Goal: Complete application form

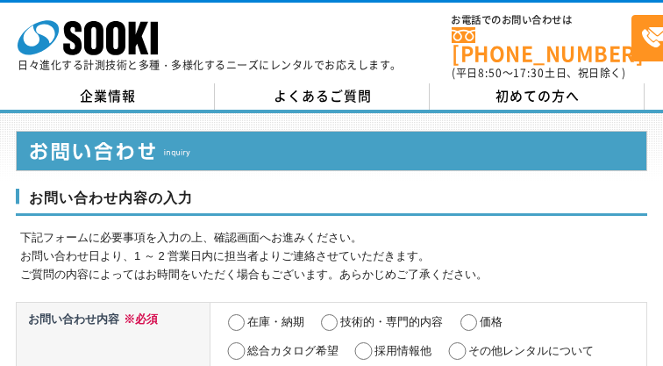
select select "13"
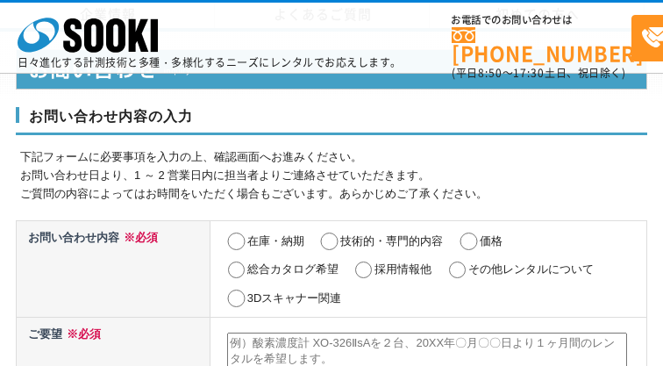
scroll to position [863, 0]
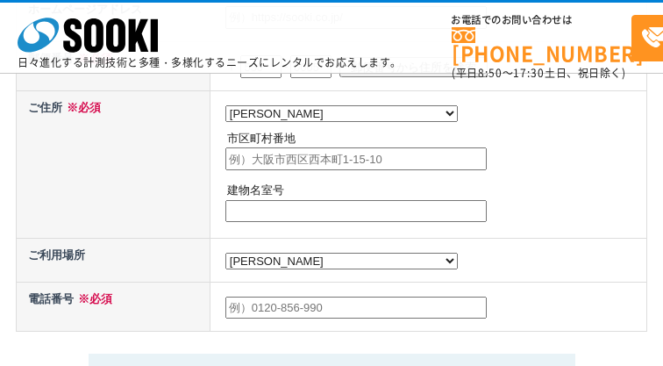
radio input "true"
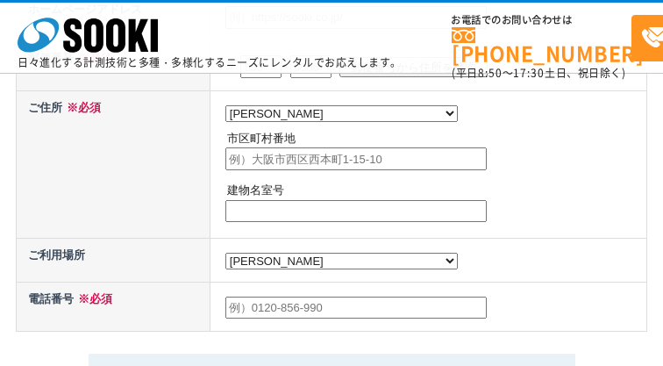
radio input "true"
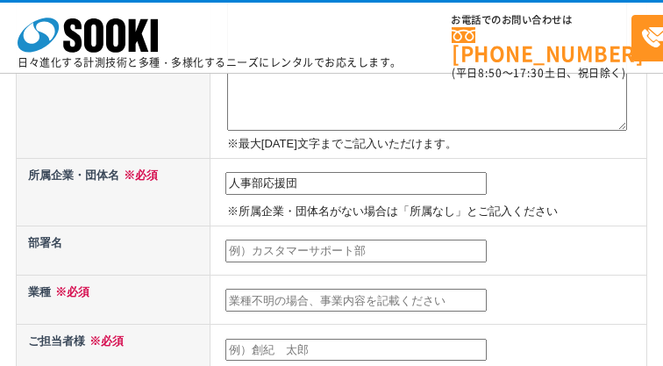
type input "人事部応援団"
type input "営業部"
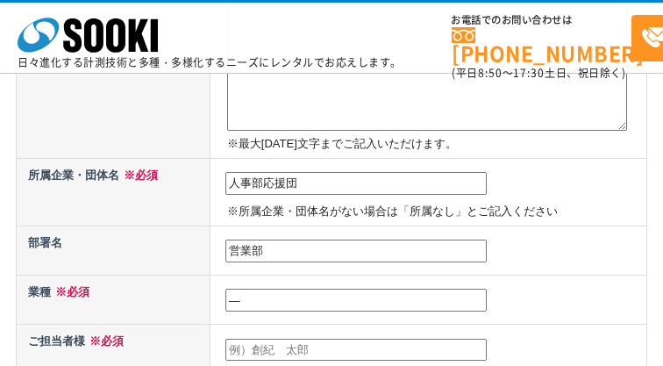
type input "―"
type input "[PERSON_NAME]"
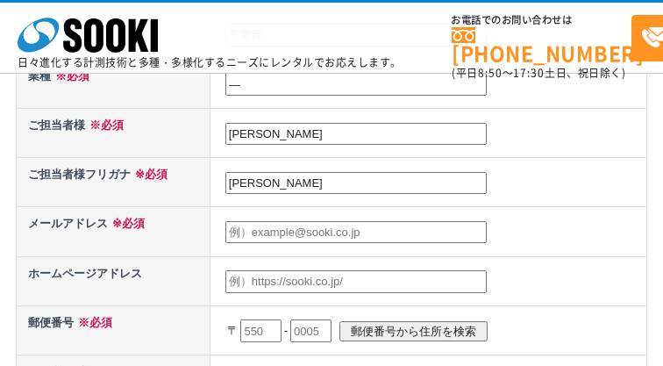
type input "[PERSON_NAME]"
type input "[EMAIL_ADDRESS][DOMAIN_NAME]"
type input "[URL][DOMAIN_NAME]"
type input "160"
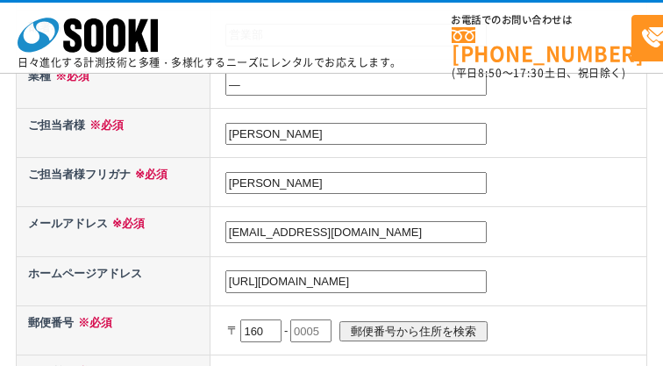
type input "160"
type input "[DATE]"
type input "0023"
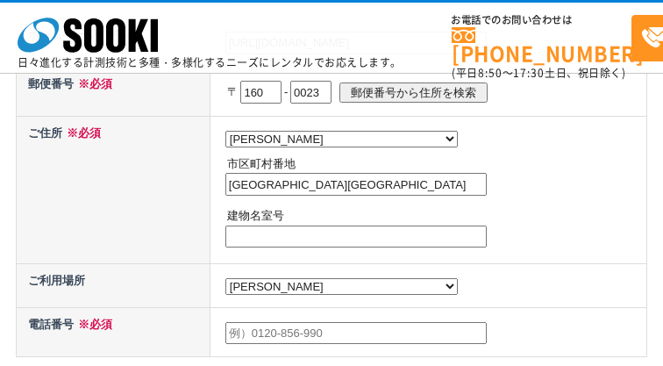
type input "[GEOGRAPHIC_DATA][GEOGRAPHIC_DATA]"
type input "―"
type input "05017254651"
type textarea "エンジニア採用 御責任者様 お世話になります。 人事部応援団の[PERSON_NAME]です。 今回、貴社にてエンジニアの採用の件で媒体に出稿されているのを見…"
